Goal: Task Accomplishment & Management: Manage account settings

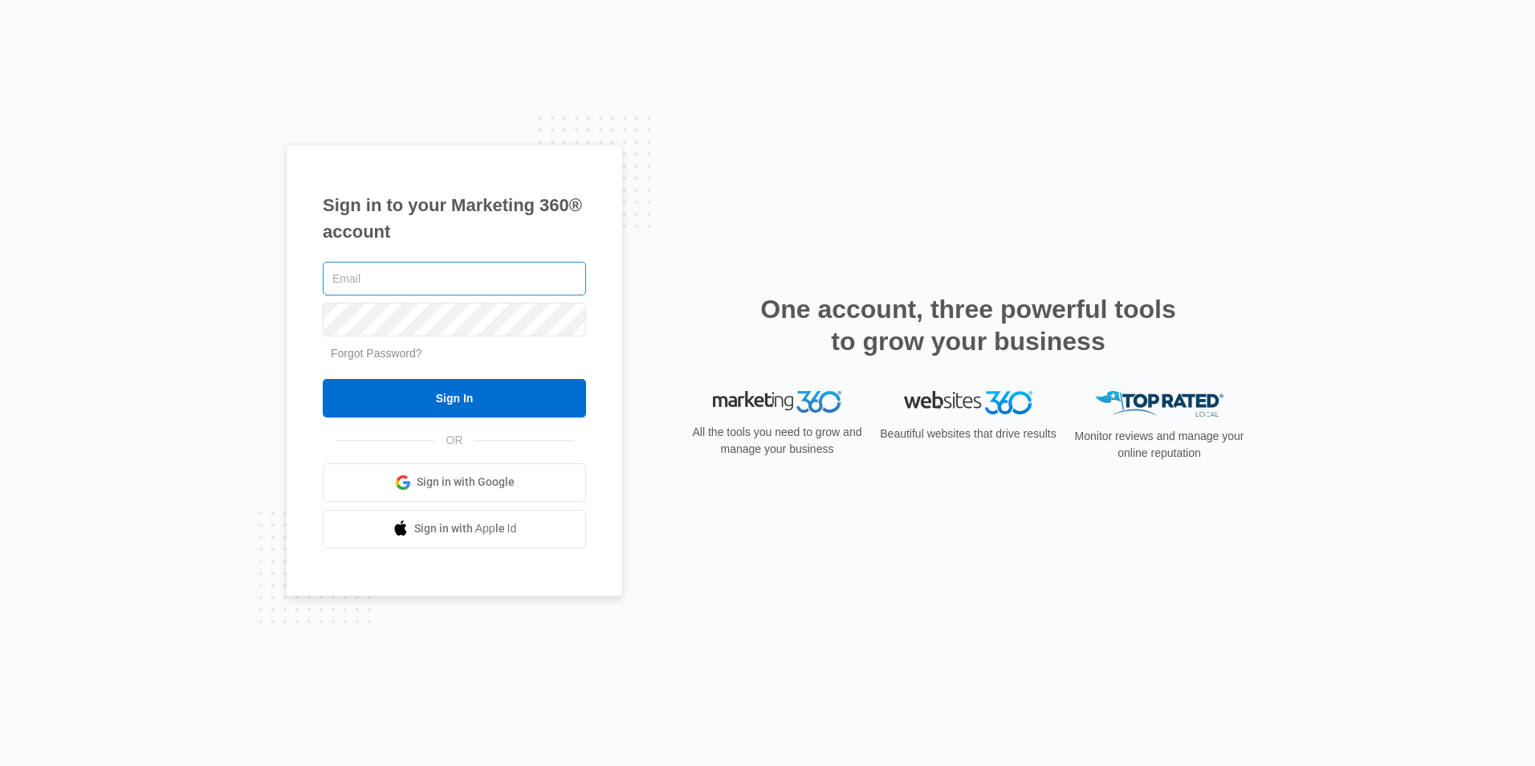
click at [467, 281] on input "text" at bounding box center [454, 279] width 263 height 34
type input "[EMAIL_ADDRESS][DOMAIN_NAME]"
click at [323, 379] on input "Sign In" at bounding box center [454, 398] width 263 height 39
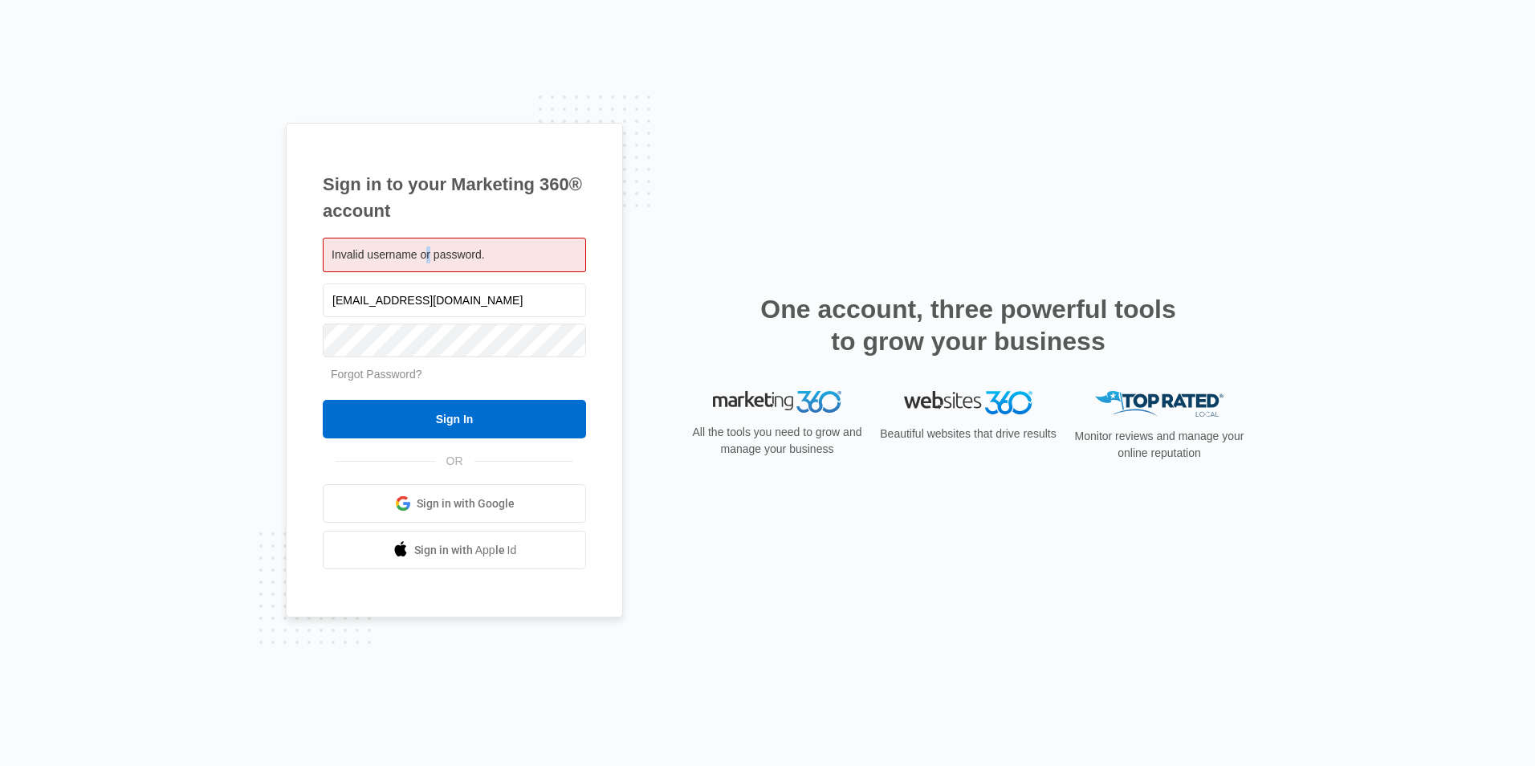
click at [428, 250] on span "Invalid username or password." at bounding box center [408, 254] width 153 height 13
click at [323, 400] on input "Sign In" at bounding box center [454, 419] width 263 height 39
click at [365, 372] on link "Forgot Password?" at bounding box center [377, 374] width 92 height 13
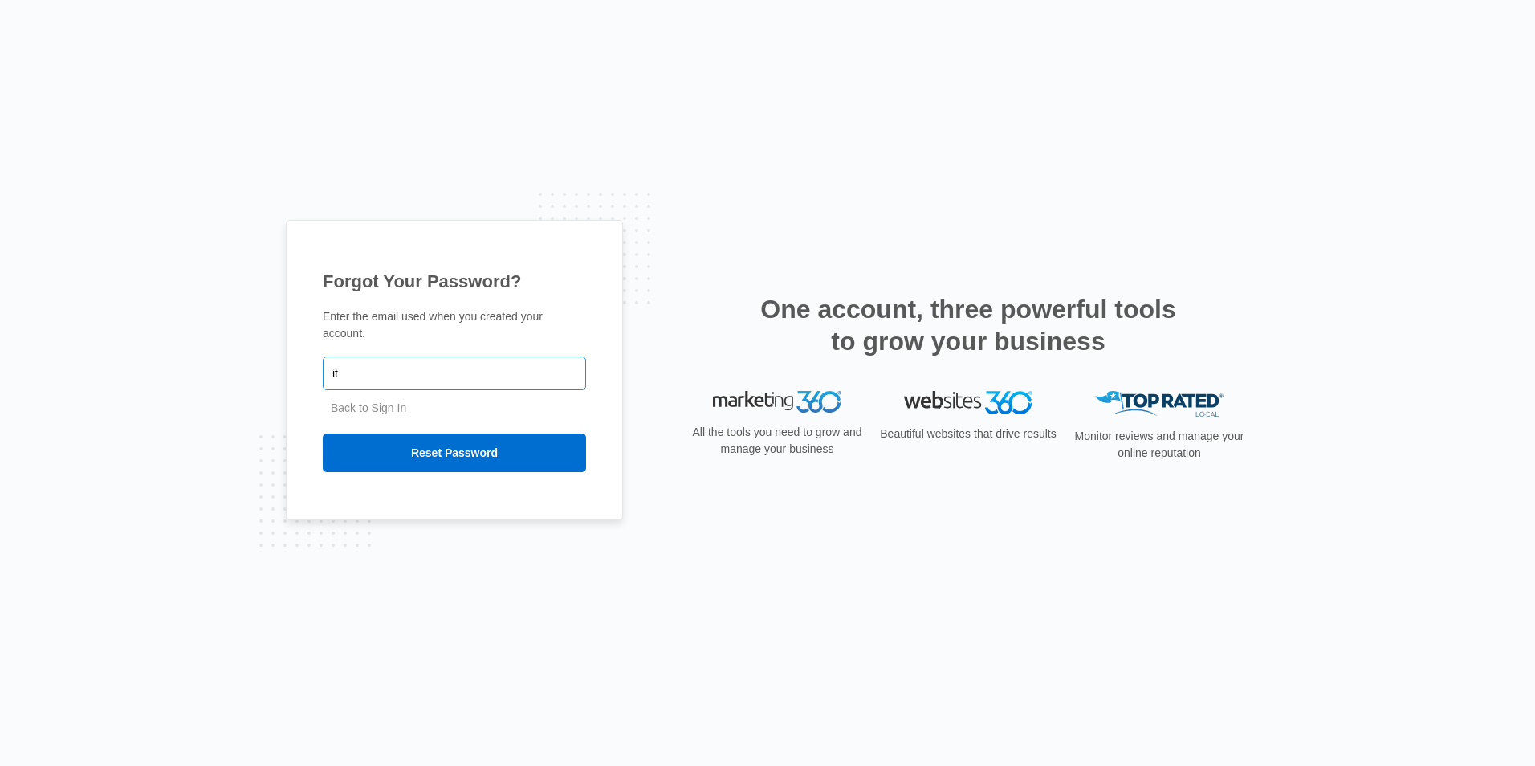
type input "[EMAIL_ADDRESS][DOMAIN_NAME]"
click at [429, 450] on input "Reset Password" at bounding box center [454, 453] width 263 height 39
